Goal: Task Accomplishment & Management: Use online tool/utility

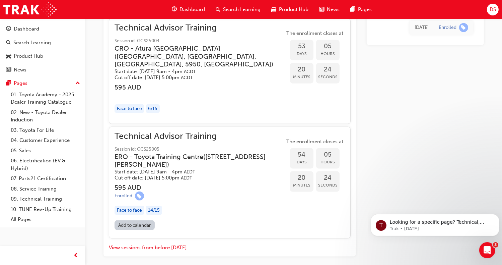
scroll to position [864, 0]
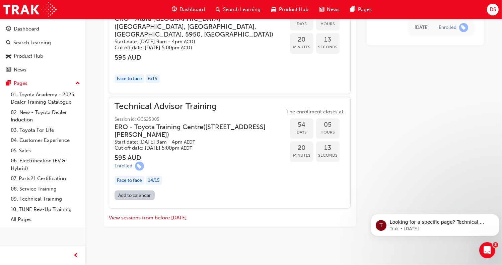
click at [132, 196] on link "Add to calendar" at bounding box center [135, 195] width 40 height 10
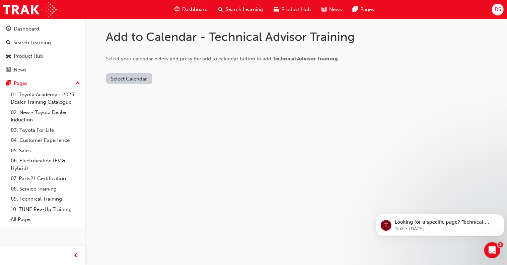
click at [140, 77] on button "Select Calendar" at bounding box center [129, 78] width 46 height 11
click at [139, 93] on div "Outlook.com" at bounding box center [130, 95] width 41 height 8
click at [180, 80] on button "Add to Calendar" at bounding box center [186, 78] width 48 height 11
click at [168, 82] on button "Add to Calendar" at bounding box center [186, 78] width 48 height 11
click at [142, 77] on button "Select Calendar" at bounding box center [129, 78] width 46 height 11
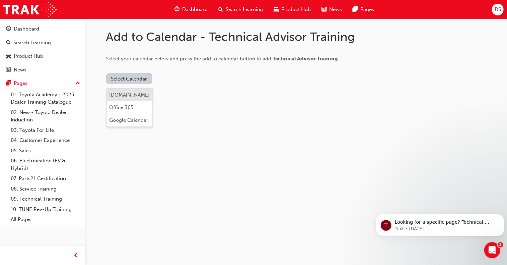
click at [136, 92] on div "Outlook.com" at bounding box center [130, 95] width 41 height 8
click at [138, 97] on div "Outlook.com" at bounding box center [130, 95] width 41 height 8
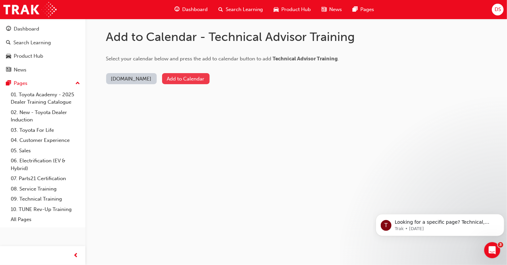
click at [177, 76] on button "Add to Calendar" at bounding box center [186, 78] width 48 height 11
